Goal: Navigation & Orientation: Find specific page/section

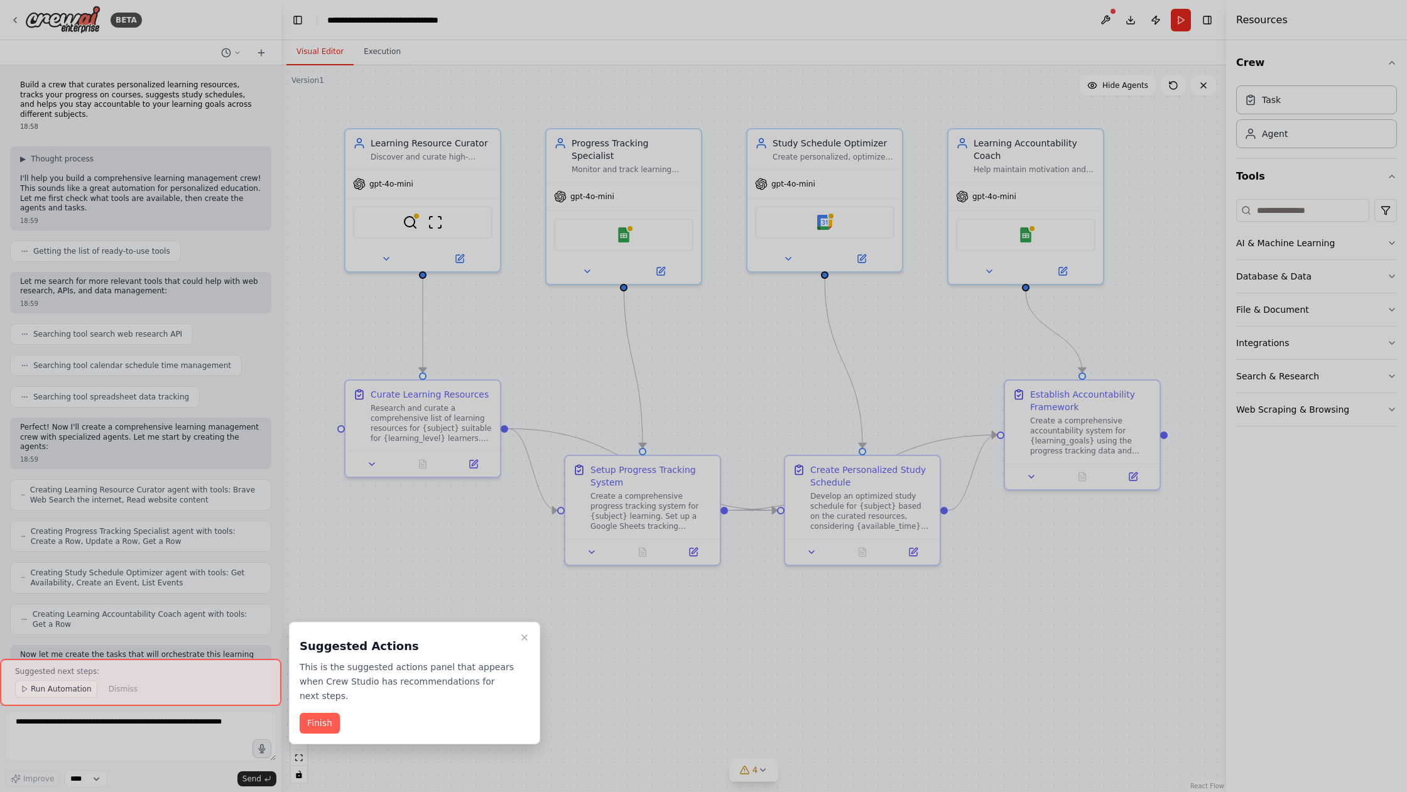
scroll to position [999, 0]
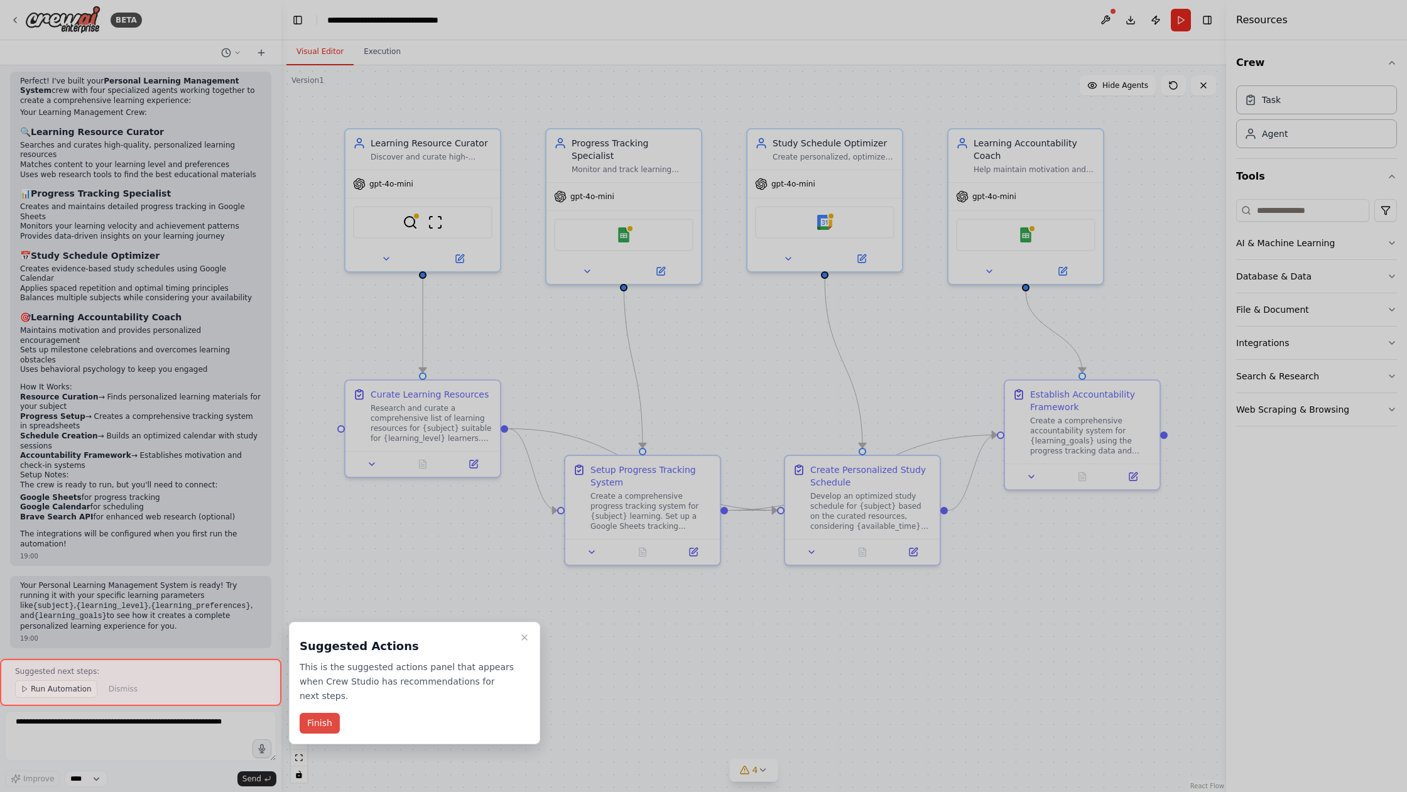
click at [318, 719] on button "Finish" at bounding box center [320, 723] width 40 height 21
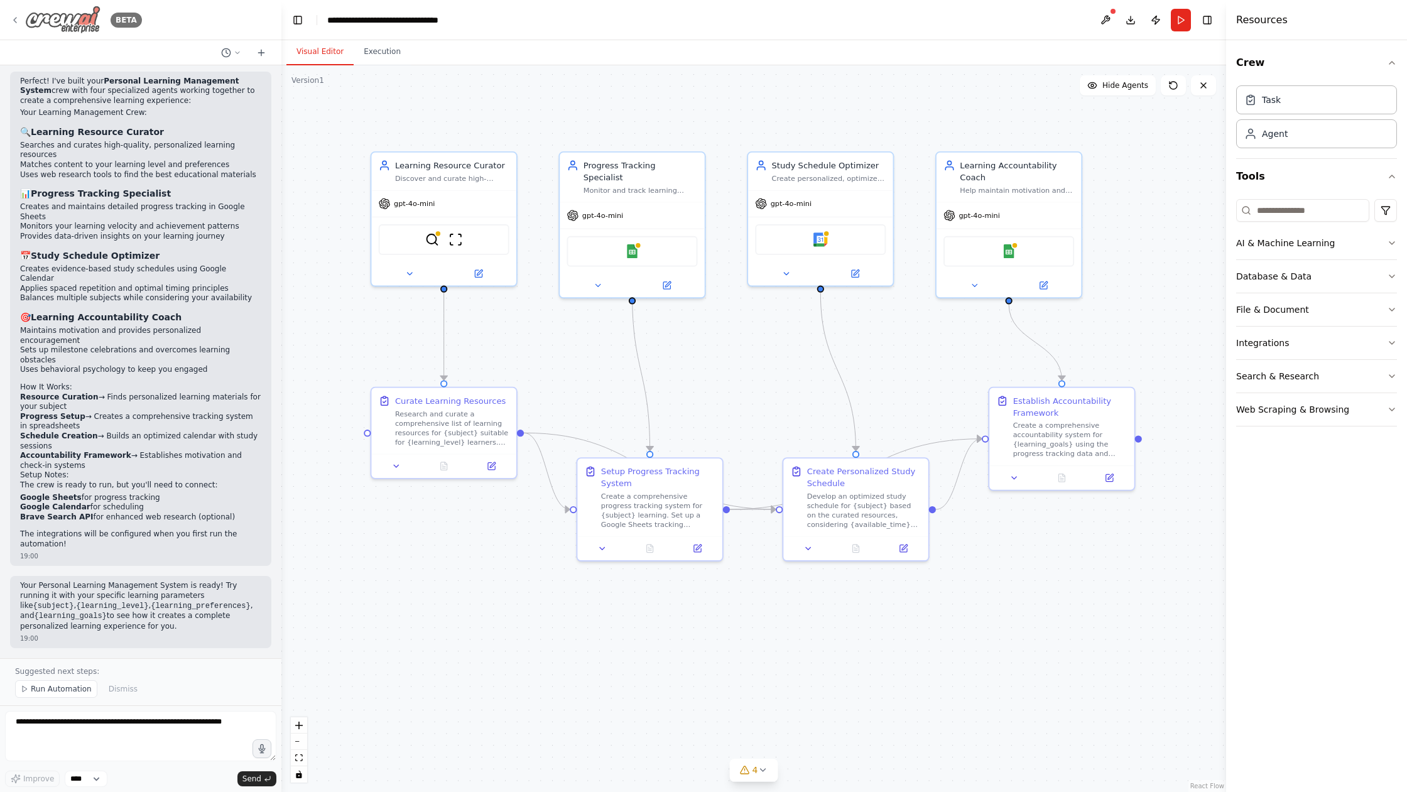
click at [18, 18] on icon at bounding box center [15, 20] width 10 height 10
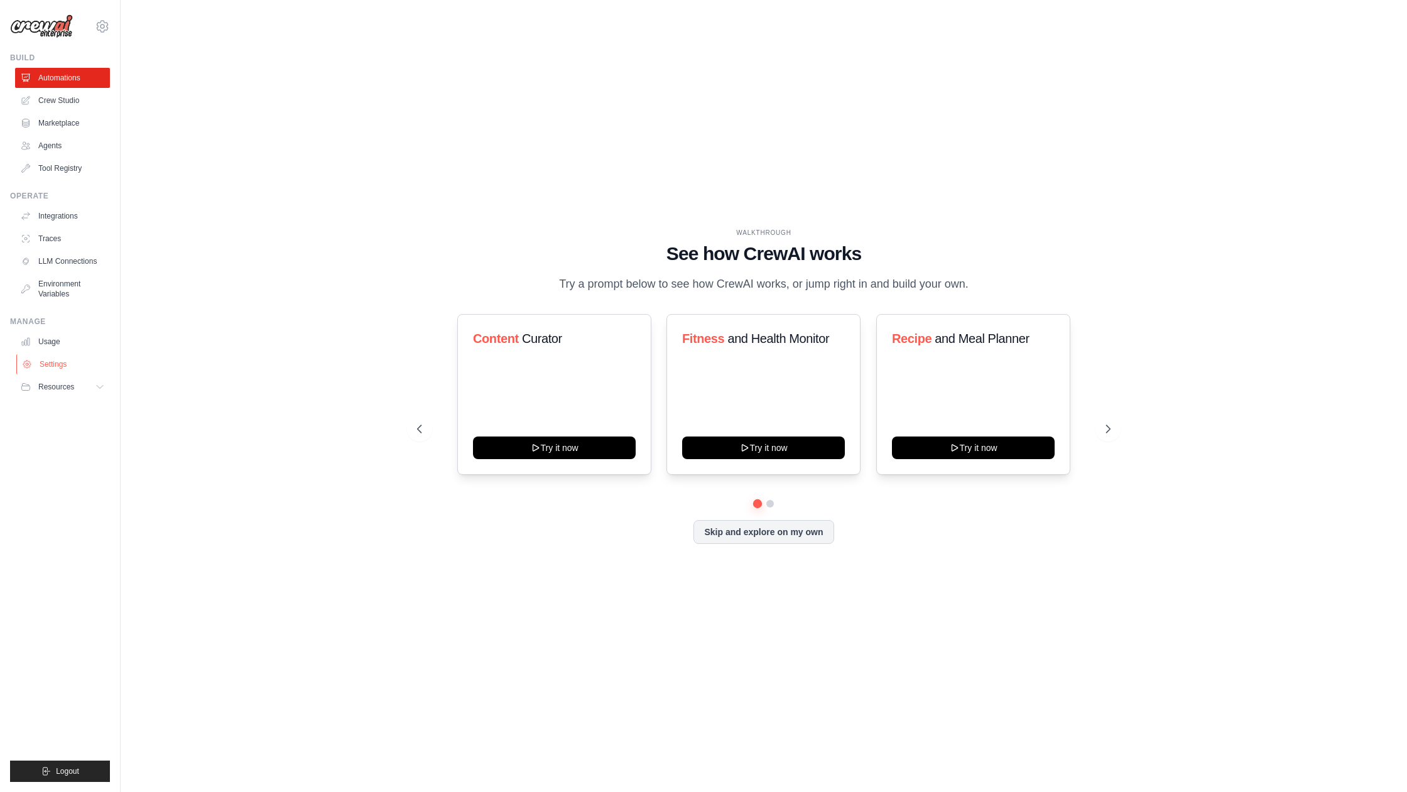
click at [54, 362] on link "Settings" at bounding box center [63, 364] width 95 height 20
click at [108, 25] on icon at bounding box center [102, 26] width 11 height 11
click at [1011, 63] on div "WALKTHROUGH See how CrewAI works Try a prompt below to see how CrewAI works, or…" at bounding box center [764, 396] width 1246 height 767
click at [373, 142] on div "WALKTHROUGH See how [PERSON_NAME] works Try a prompt below to see how [PERSON_N…" at bounding box center [764, 396] width 1246 height 767
click at [394, 187] on div "WALKTHROUGH See how [PERSON_NAME] works Try a prompt below to see how [PERSON_N…" at bounding box center [764, 396] width 1246 height 767
